Goal: Information Seeking & Learning: Learn about a topic

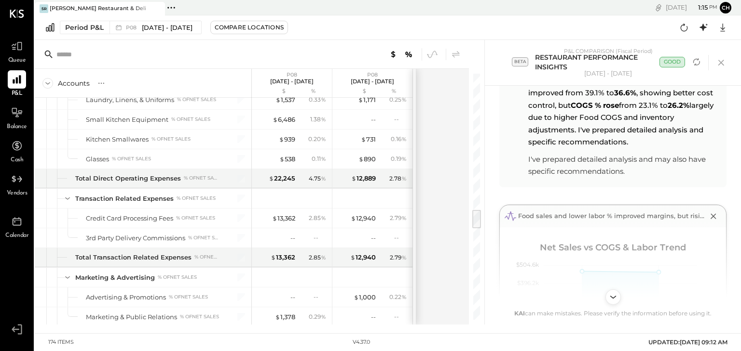
scroll to position [1512, 0]
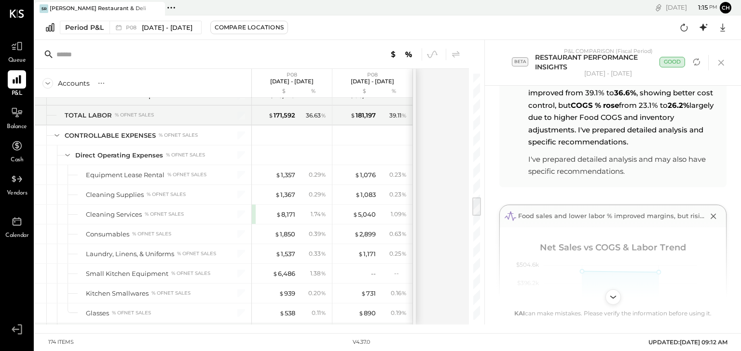
click at [14, 10] on icon at bounding box center [17, 14] width 14 height 8
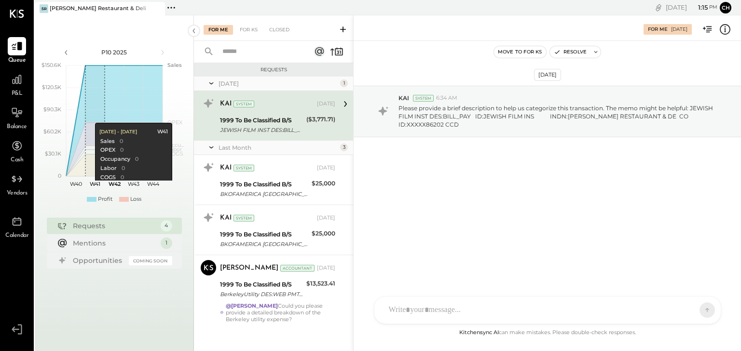
click at [298, 121] on div "1999 To Be Classified B/S" at bounding box center [261, 121] width 83 height 10
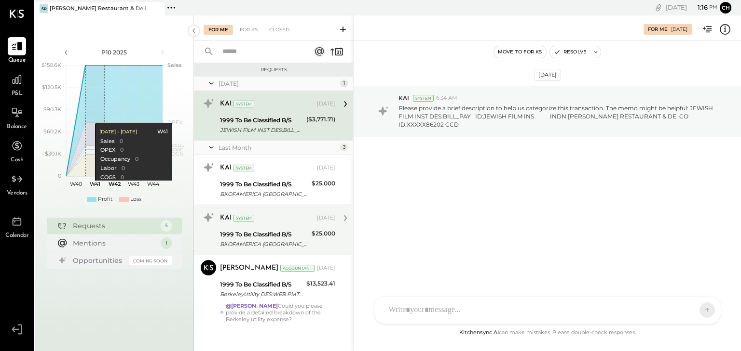
scroll to position [5, 0]
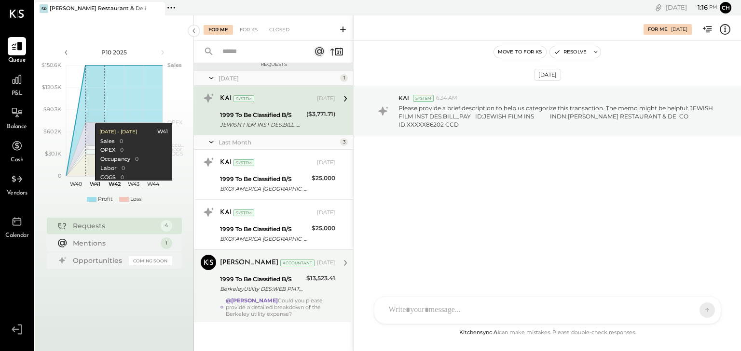
click at [270, 279] on div "1999 To Be Classified B/S" at bounding box center [261, 280] width 83 height 10
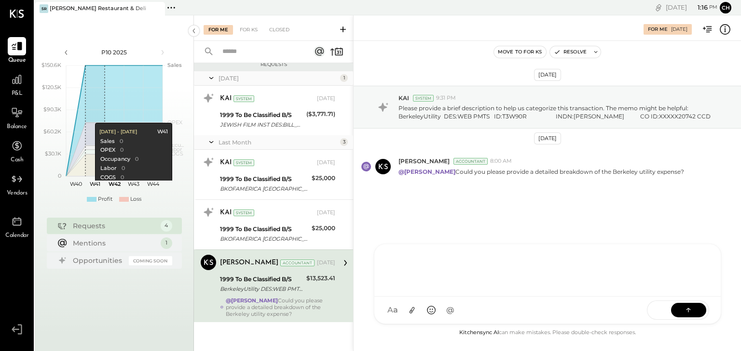
click at [427, 289] on div at bounding box center [547, 269] width 327 height 39
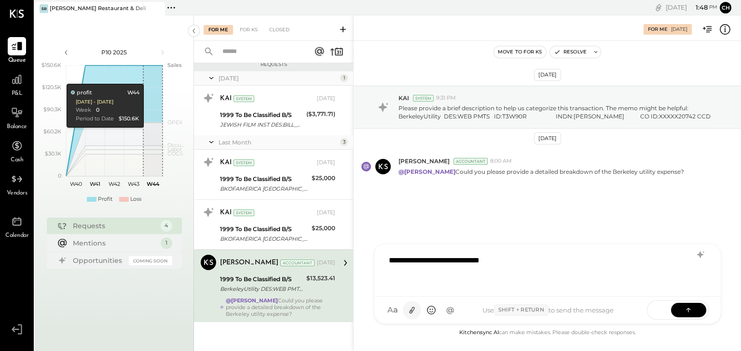
click at [411, 311] on icon at bounding box center [411, 311] width 10 height 10
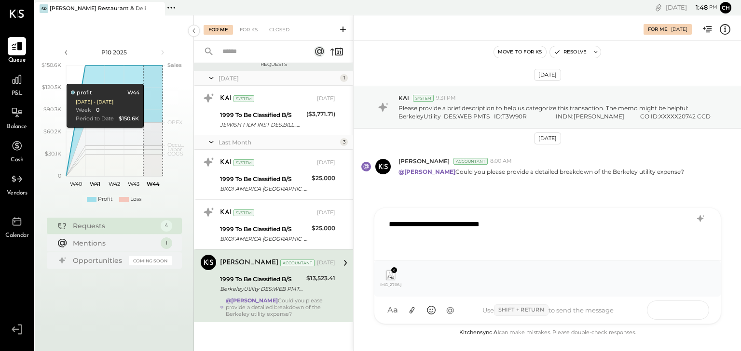
click at [688, 305] on button at bounding box center [688, 310] width 35 height 14
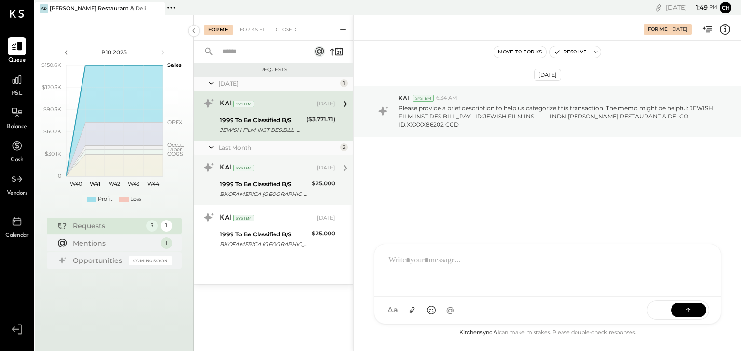
click at [291, 182] on div "1999 To Be Classified B/S" at bounding box center [264, 185] width 89 height 10
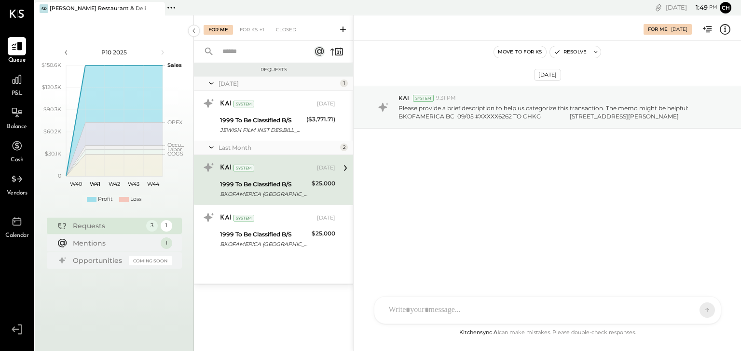
click at [418, 307] on div at bounding box center [539, 310] width 310 height 21
click at [692, 307] on icon at bounding box center [688, 310] width 10 height 10
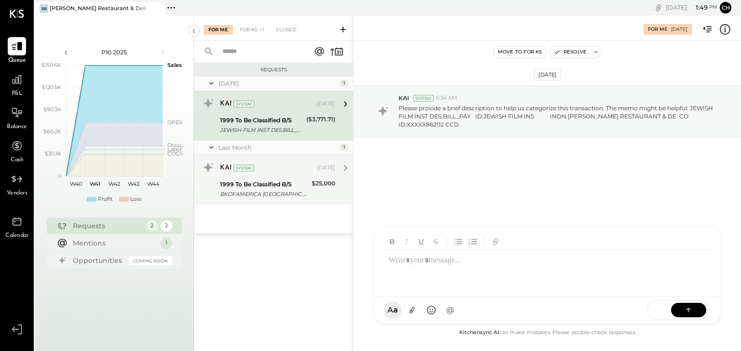
click at [269, 176] on div "KAI System [DATE]" at bounding box center [277, 168] width 115 height 16
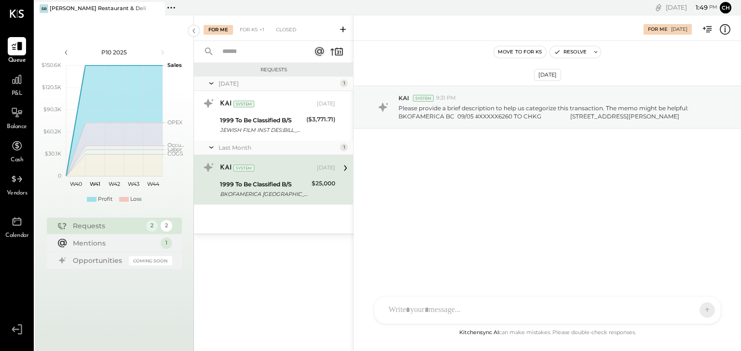
click at [427, 314] on div at bounding box center [539, 310] width 310 height 21
click at [688, 310] on icon at bounding box center [688, 310] width 10 height 10
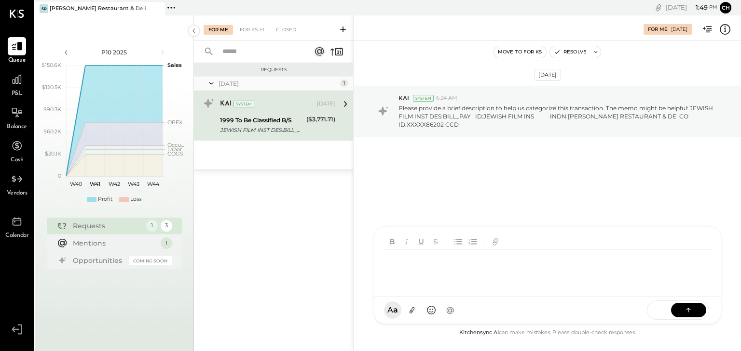
click at [271, 119] on div "1999 To Be Classified B/S" at bounding box center [261, 121] width 83 height 10
click at [415, 309] on div at bounding box center [539, 310] width 310 height 21
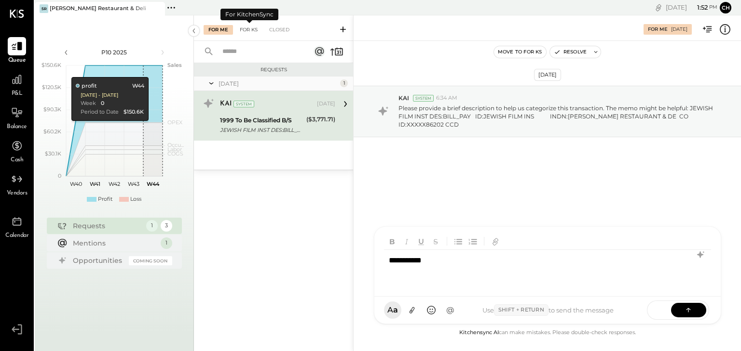
click at [245, 29] on div "For KS" at bounding box center [248, 30] width 27 height 10
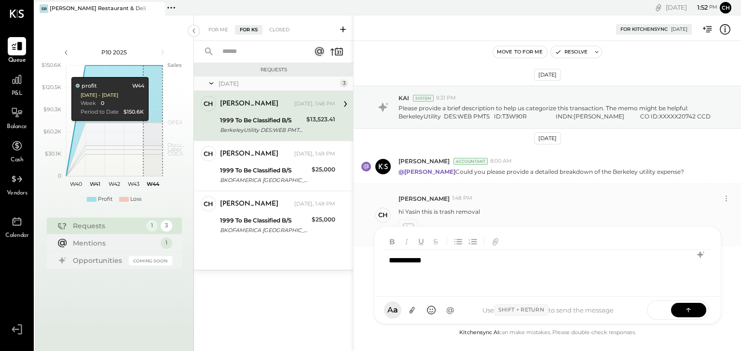
drag, startPoint x: 496, startPoint y: 198, endPoint x: 519, endPoint y: 191, distance: 23.6
click at [497, 198] on div "[PERSON_NAME] 1:48 PM" at bounding box center [558, 199] width 321 height 8
click at [698, 236] on div at bounding box center [547, 241] width 327 height 17
drag, startPoint x: 695, startPoint y: 235, endPoint x: 664, endPoint y: 242, distance: 31.7
click at [693, 235] on div at bounding box center [547, 241] width 327 height 17
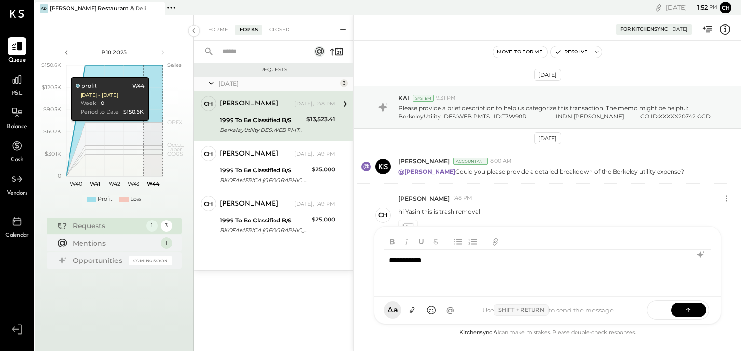
click at [695, 330] on div "**********" at bounding box center [547, 183] width 388 height 336
click at [728, 199] on icon at bounding box center [726, 199] width 10 height 10
click at [543, 206] on div "hi Yasin this is trash removal" at bounding box center [565, 211] width 335 height 10
click at [18, 87] on div at bounding box center [17, 79] width 18 height 18
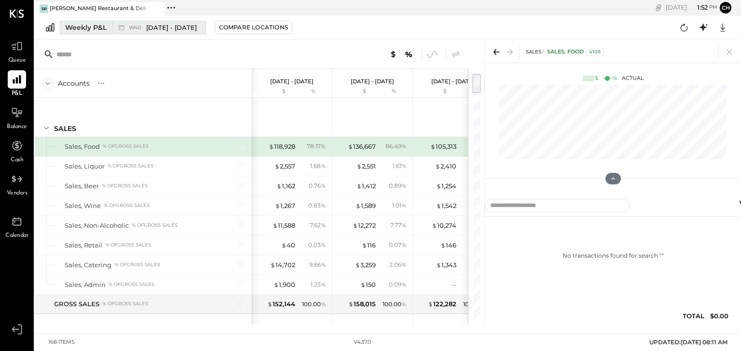
click at [176, 27] on span "[DATE] - [DATE]" at bounding box center [171, 27] width 51 height 9
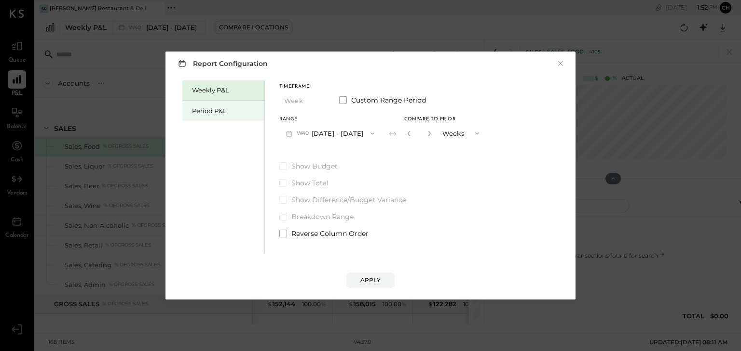
click at [235, 113] on div "Period P&L" at bounding box center [225, 111] width 67 height 9
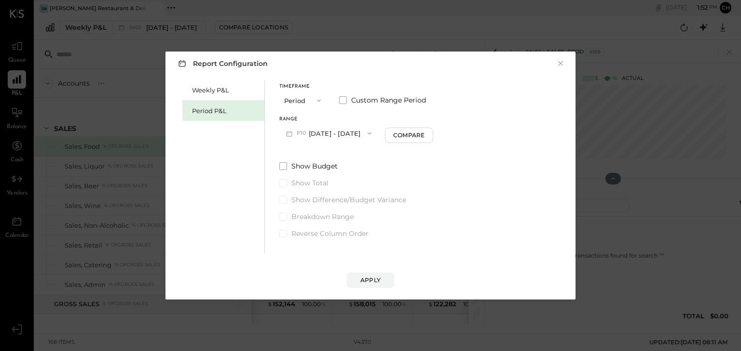
click at [320, 132] on button "P10 [DATE] - [DATE]" at bounding box center [328, 133] width 99 height 18
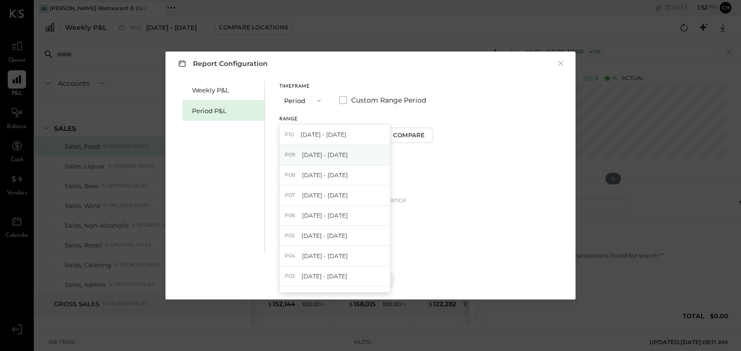
click at [344, 156] on span "[DATE] - [DATE]" at bounding box center [325, 155] width 46 height 8
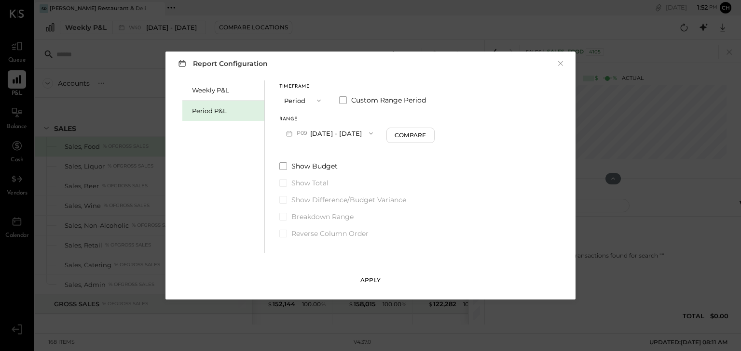
click at [370, 280] on div "Apply" at bounding box center [370, 280] width 20 height 8
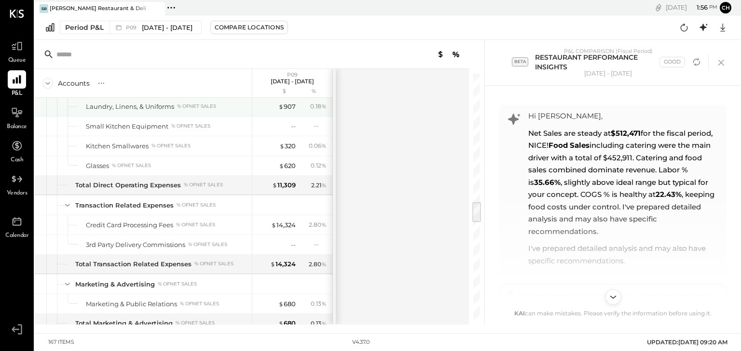
scroll to position [1504, 0]
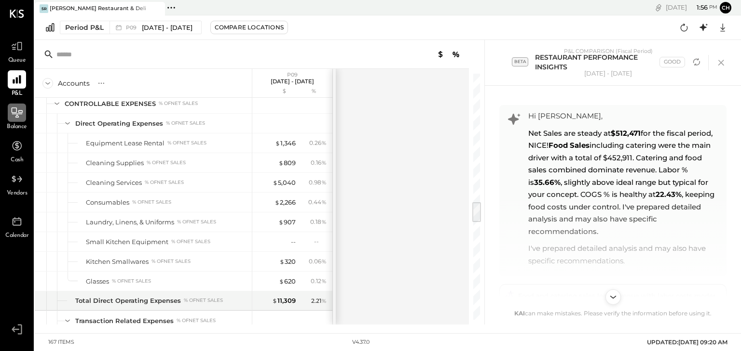
click at [15, 118] on icon at bounding box center [17, 113] width 13 height 13
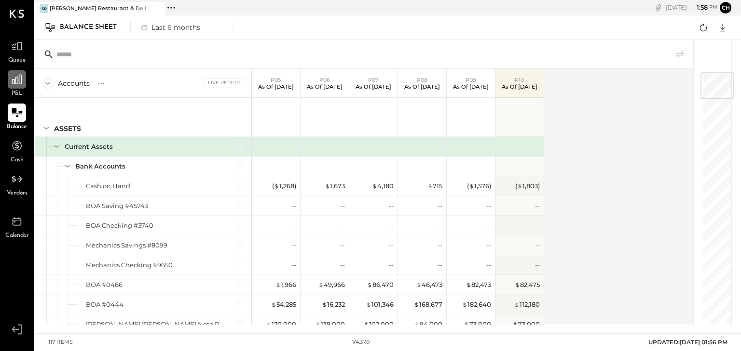
click at [17, 89] on div at bounding box center [17, 79] width 18 height 18
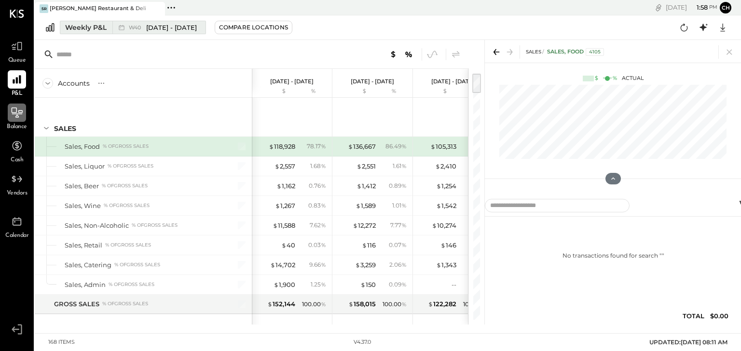
click at [150, 29] on span "[DATE] - [DATE]" at bounding box center [171, 27] width 51 height 9
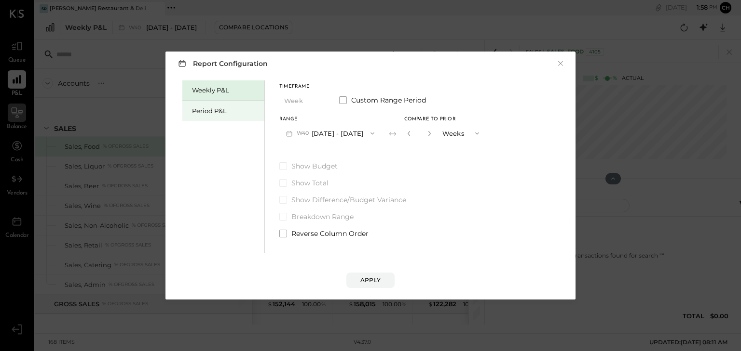
click at [211, 116] on div "Period P&L" at bounding box center [223, 111] width 82 height 20
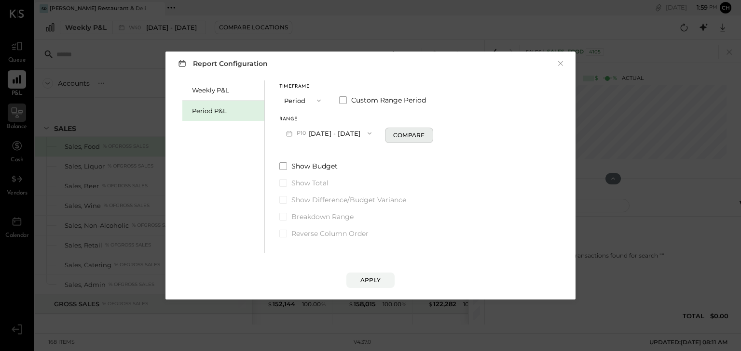
click at [414, 130] on button "Compare" at bounding box center [409, 135] width 48 height 15
click at [464, 137] on button "Periods" at bounding box center [458, 133] width 48 height 18
click at [458, 149] on span "Years" at bounding box center [450, 151] width 16 height 6
click at [305, 131] on span "P10" at bounding box center [303, 134] width 12 height 8
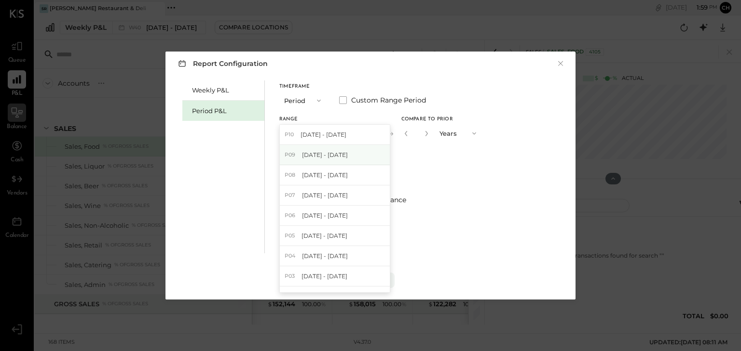
click at [318, 157] on span "[DATE] - [DATE]" at bounding box center [325, 155] width 46 height 8
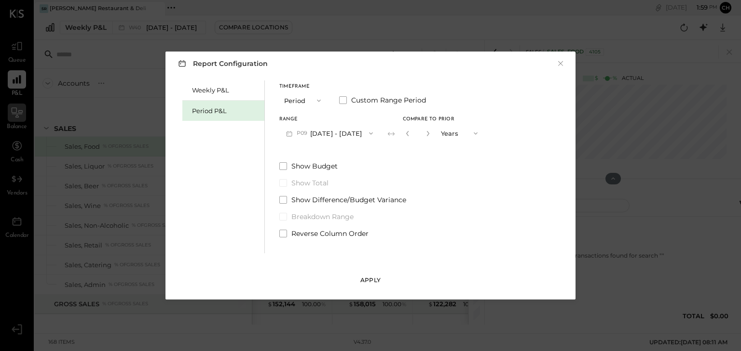
click at [363, 277] on div "Apply" at bounding box center [370, 280] width 20 height 8
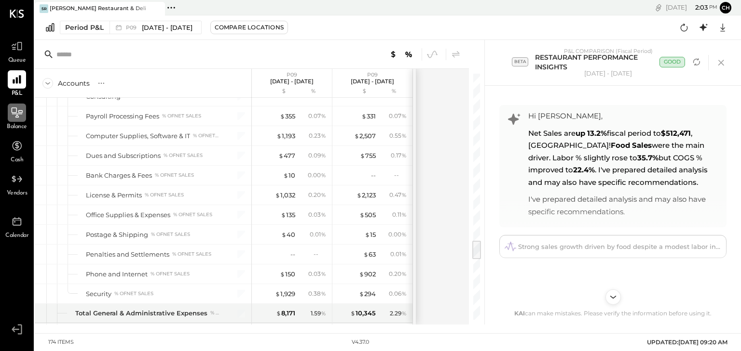
scroll to position [2083, 0]
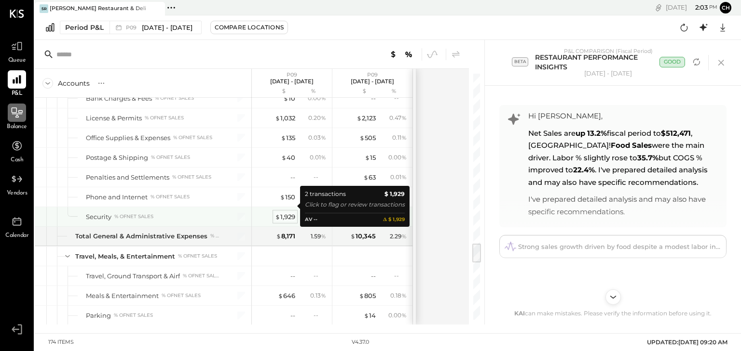
click at [287, 213] on div "$ 1,929" at bounding box center [285, 217] width 20 height 9
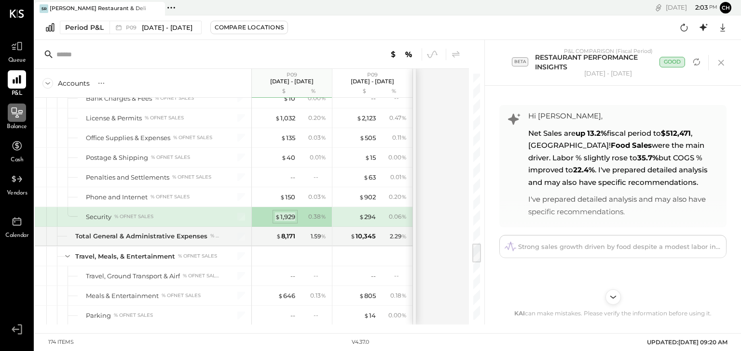
click at [288, 213] on div "$ 1,929" at bounding box center [285, 217] width 20 height 9
click at [317, 213] on div "0.38 %" at bounding box center [317, 217] width 18 height 9
click at [284, 213] on div "$ 1,929" at bounding box center [285, 217] width 20 height 9
click at [286, 213] on div "$ 1,929" at bounding box center [285, 217] width 20 height 9
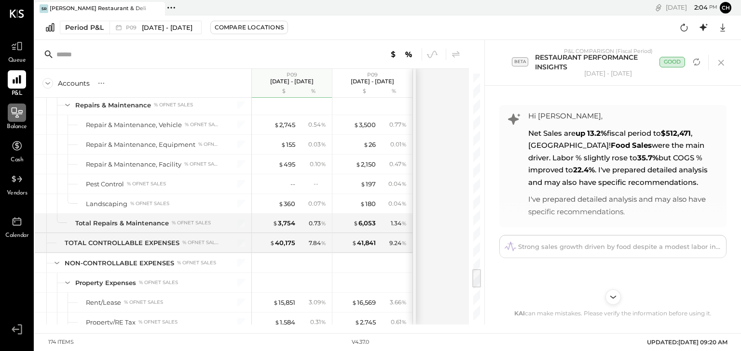
scroll to position [2430, 0]
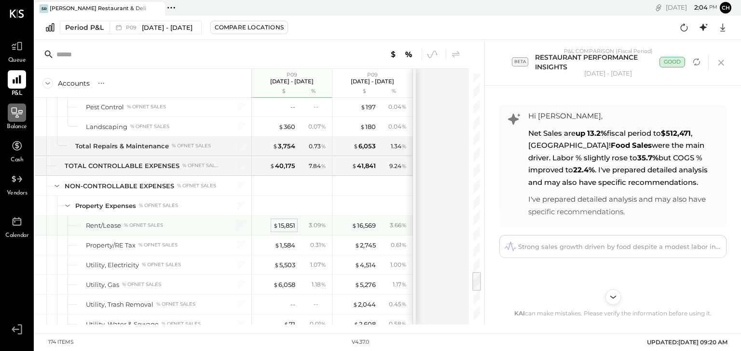
click at [285, 221] on div "$ 15,851" at bounding box center [284, 225] width 22 height 9
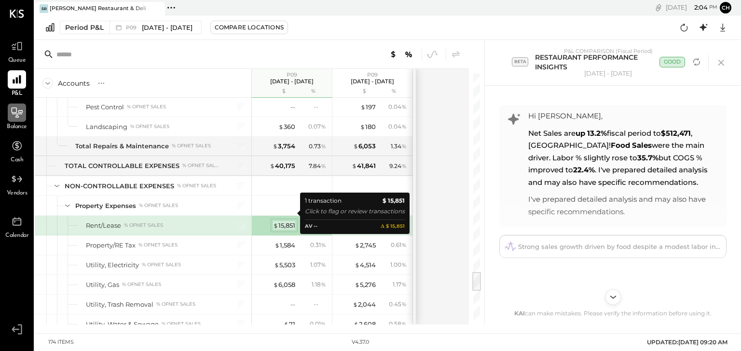
click at [285, 221] on div "$ 15,851" at bounding box center [284, 225] width 22 height 9
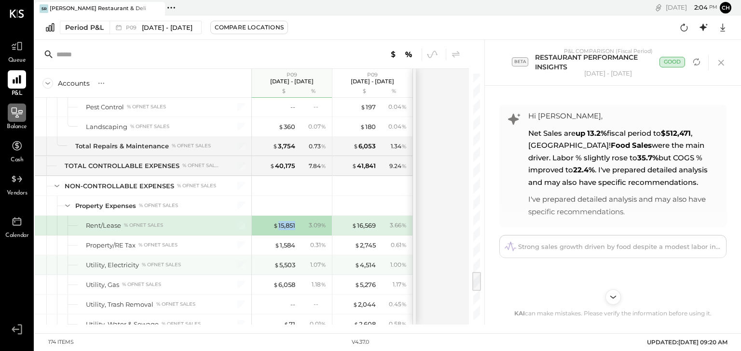
click at [318, 261] on div "1.07 %" at bounding box center [318, 265] width 16 height 9
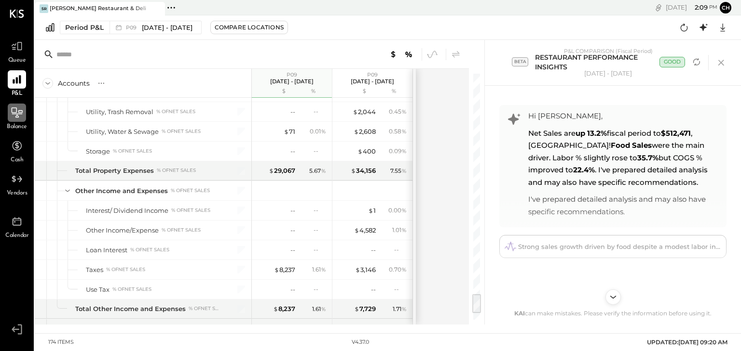
scroll to position [2785, 0]
